Goal: Information Seeking & Learning: Learn about a topic

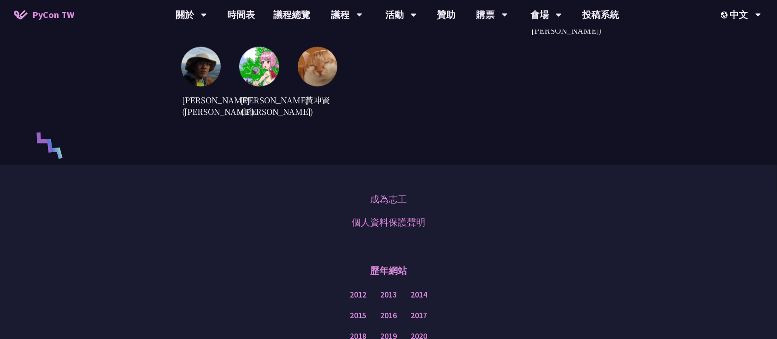
scroll to position [2332, 0]
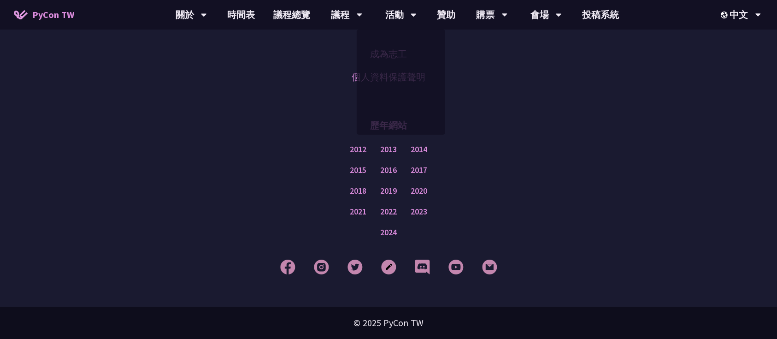
click at [469, 97] on div "成為志工 個人資料保護聲明 歷年網站 2012 2013 2014 2015 2016 2017 2018 2019 2020 2021 2022 2023 …" at bounding box center [388, 162] width 777 height 287
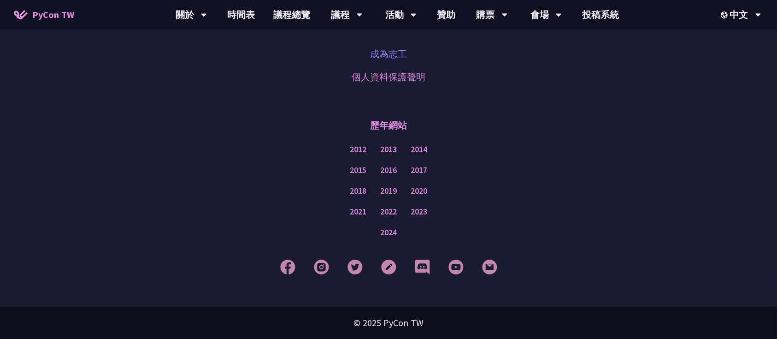
click at [386, 54] on link "成為志工" at bounding box center [388, 54] width 37 height 14
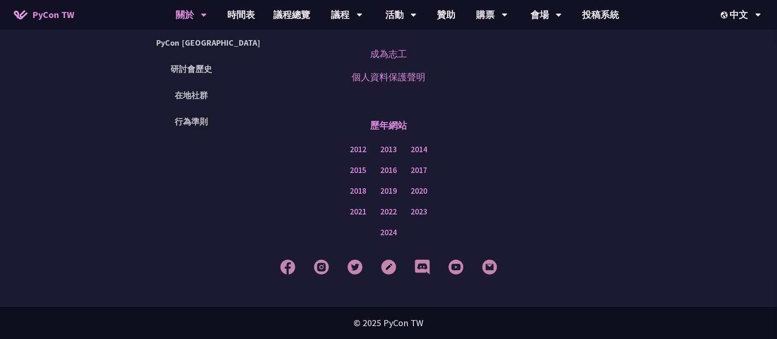
click at [189, 11] on div "關於" at bounding box center [191, 14] width 31 height 29
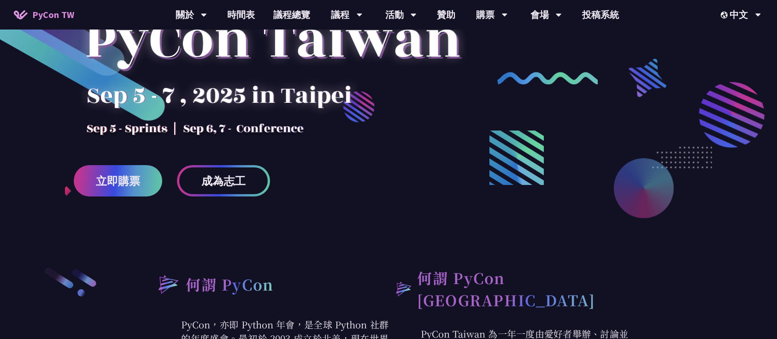
scroll to position [182, 0]
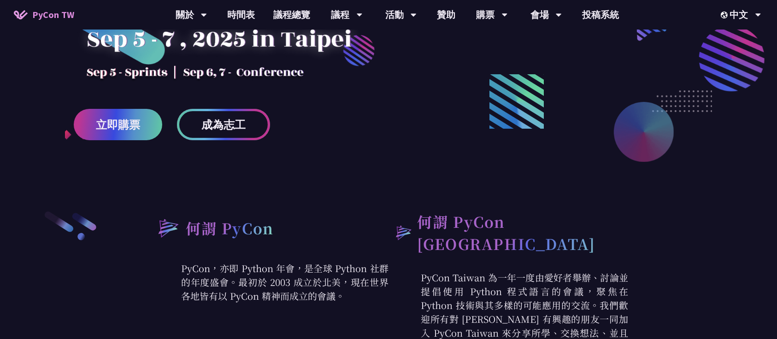
click at [238, 128] on span "成為志工" at bounding box center [223, 125] width 44 height 12
click at [44, 23] on link "PyCon TW" at bounding box center [44, 14] width 79 height 23
click at [59, 17] on span "PyCon TW" at bounding box center [53, 15] width 42 height 14
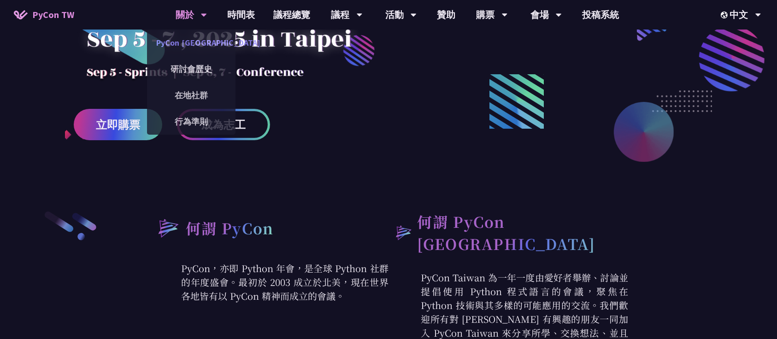
click at [195, 38] on link "PyCon [GEOGRAPHIC_DATA]" at bounding box center [191, 43] width 88 height 22
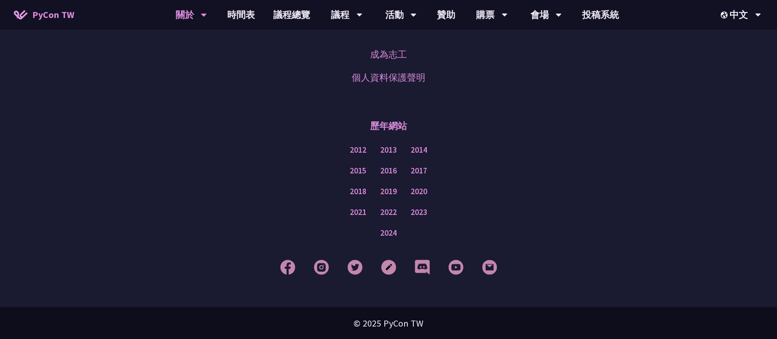
scroll to position [792, 0]
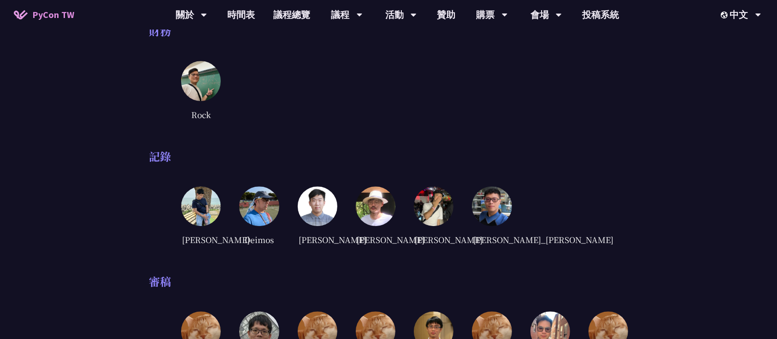
scroll to position [2334, 0]
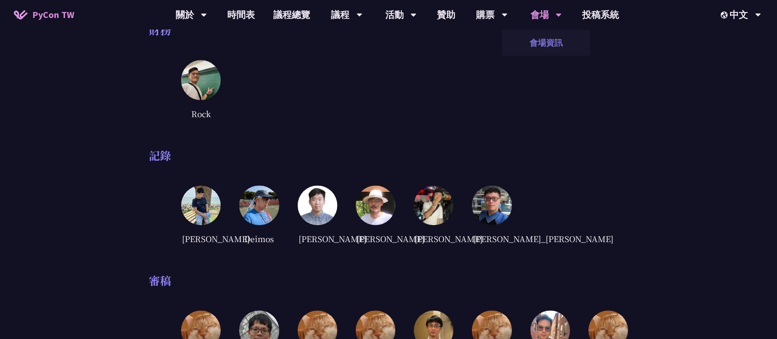
click at [537, 47] on link "會場資訊" at bounding box center [546, 43] width 88 height 22
